Goal: Find contact information: Find contact information

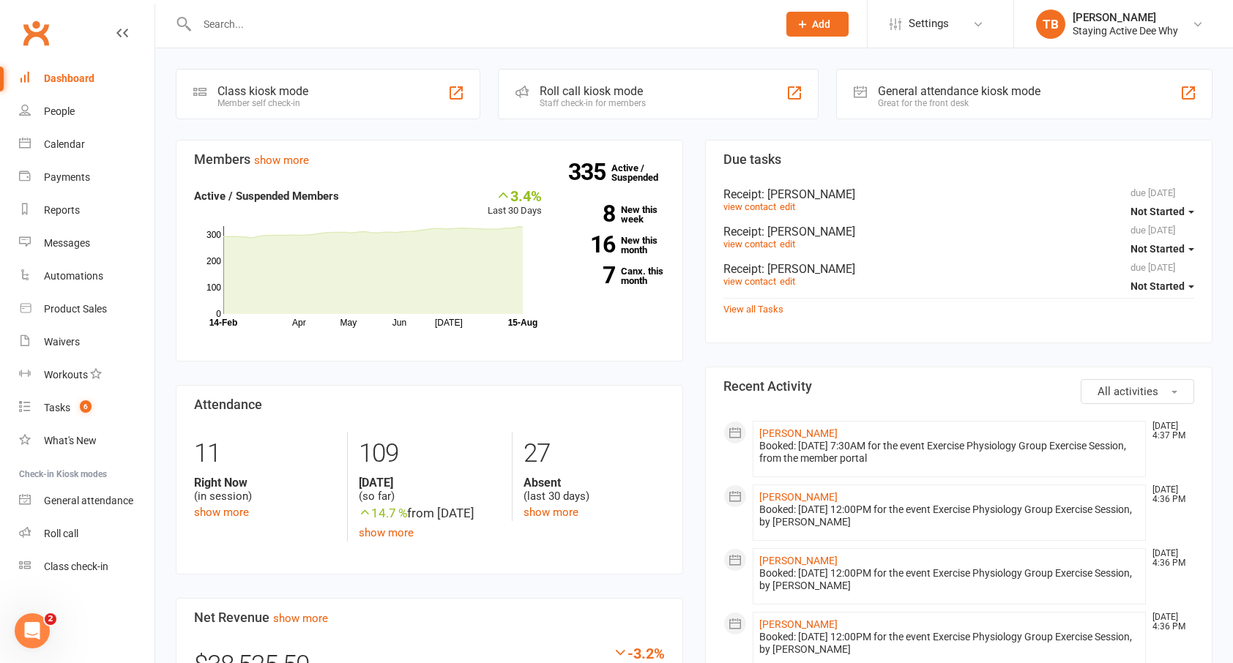
click at [296, 18] on input "text" at bounding box center [479, 24] width 575 height 20
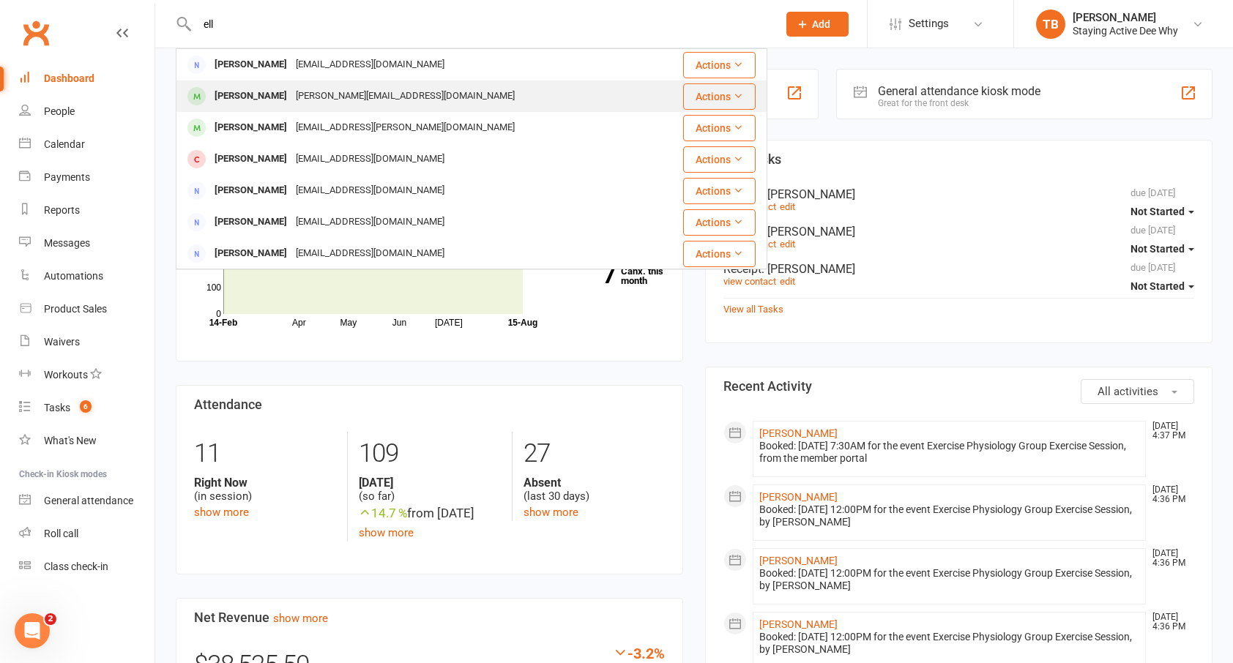
type input "ell"
click at [225, 99] on div "[PERSON_NAME]" at bounding box center [250, 96] width 81 height 21
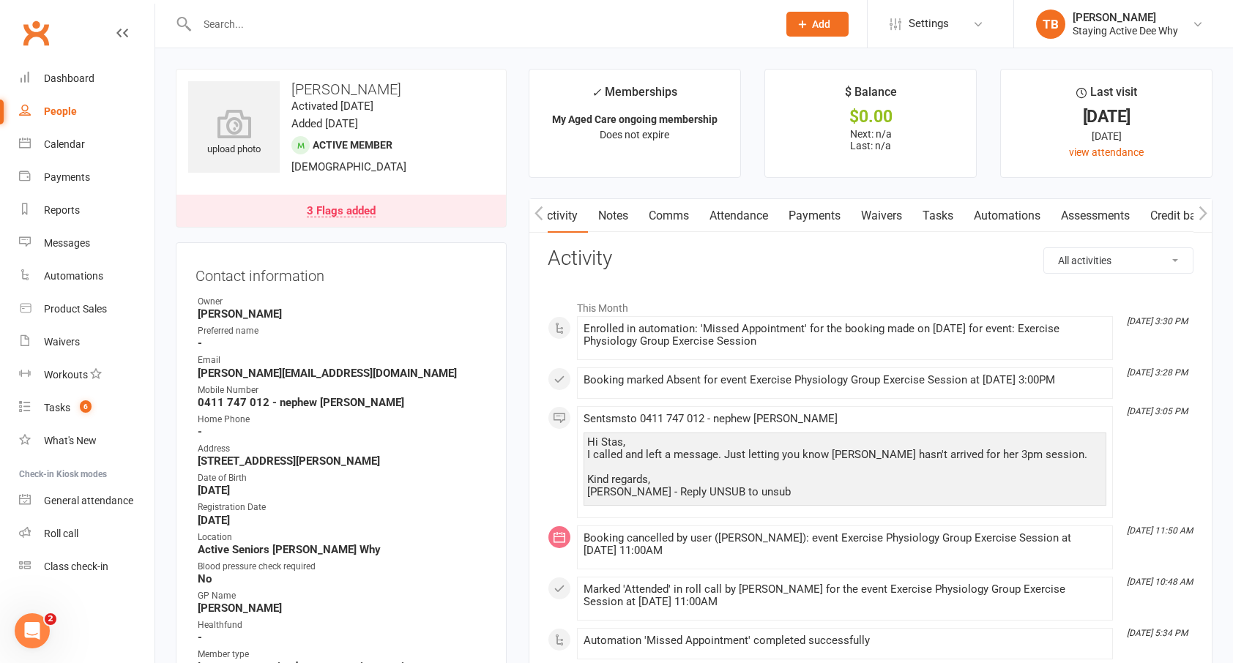
scroll to position [0, 2]
click at [614, 213] on link "Notes" at bounding box center [611, 216] width 51 height 34
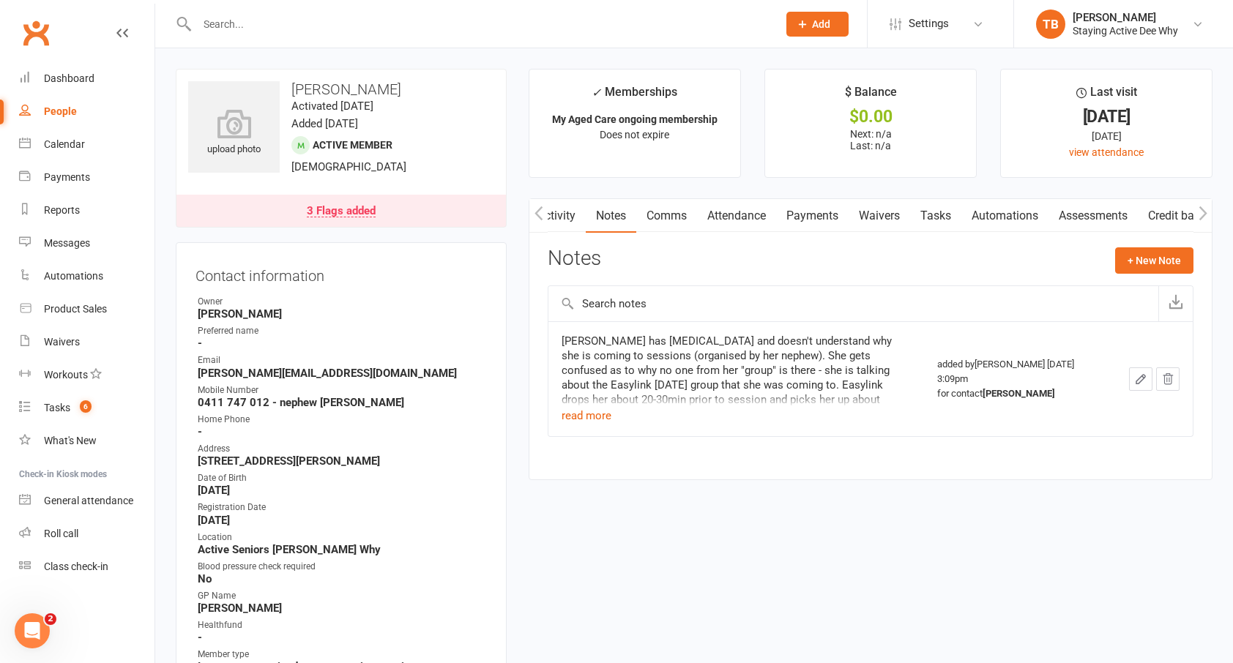
click at [532, 215] on button "button" at bounding box center [538, 215] width 18 height 33
drag, startPoint x: 395, startPoint y: 22, endPoint x: 405, endPoint y: -1, distance: 24.9
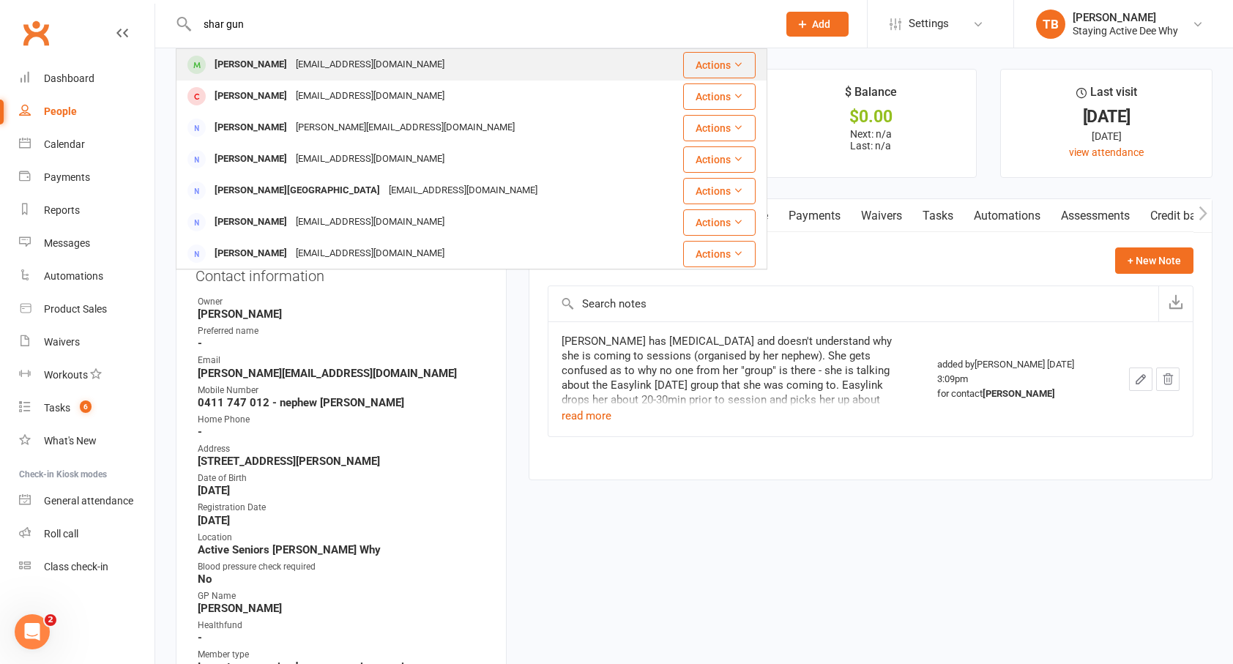
type input "shar gun"
click at [277, 67] on div "[PERSON_NAME]" at bounding box center [250, 64] width 81 height 21
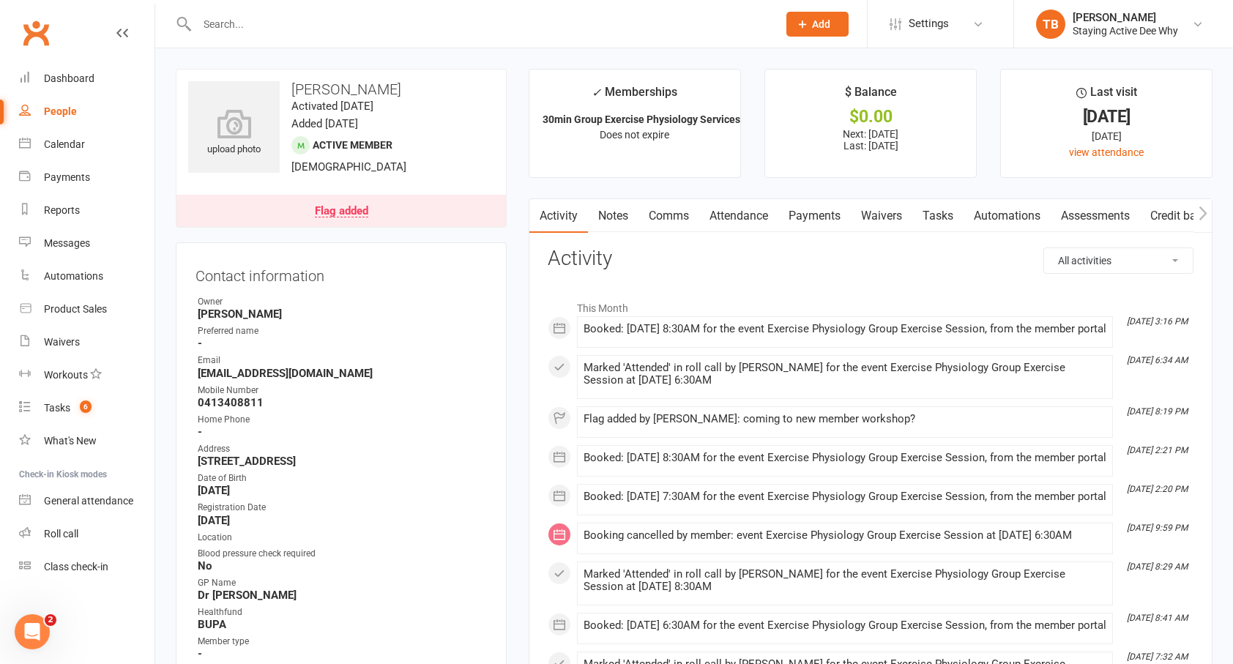
click at [234, 400] on strong "0413408811" at bounding box center [342, 402] width 289 height 13
click at [233, 400] on strong "0413408811" at bounding box center [342, 402] width 289 height 13
copy strong "0413408811"
